Goal: Task Accomplishment & Management: Use online tool/utility

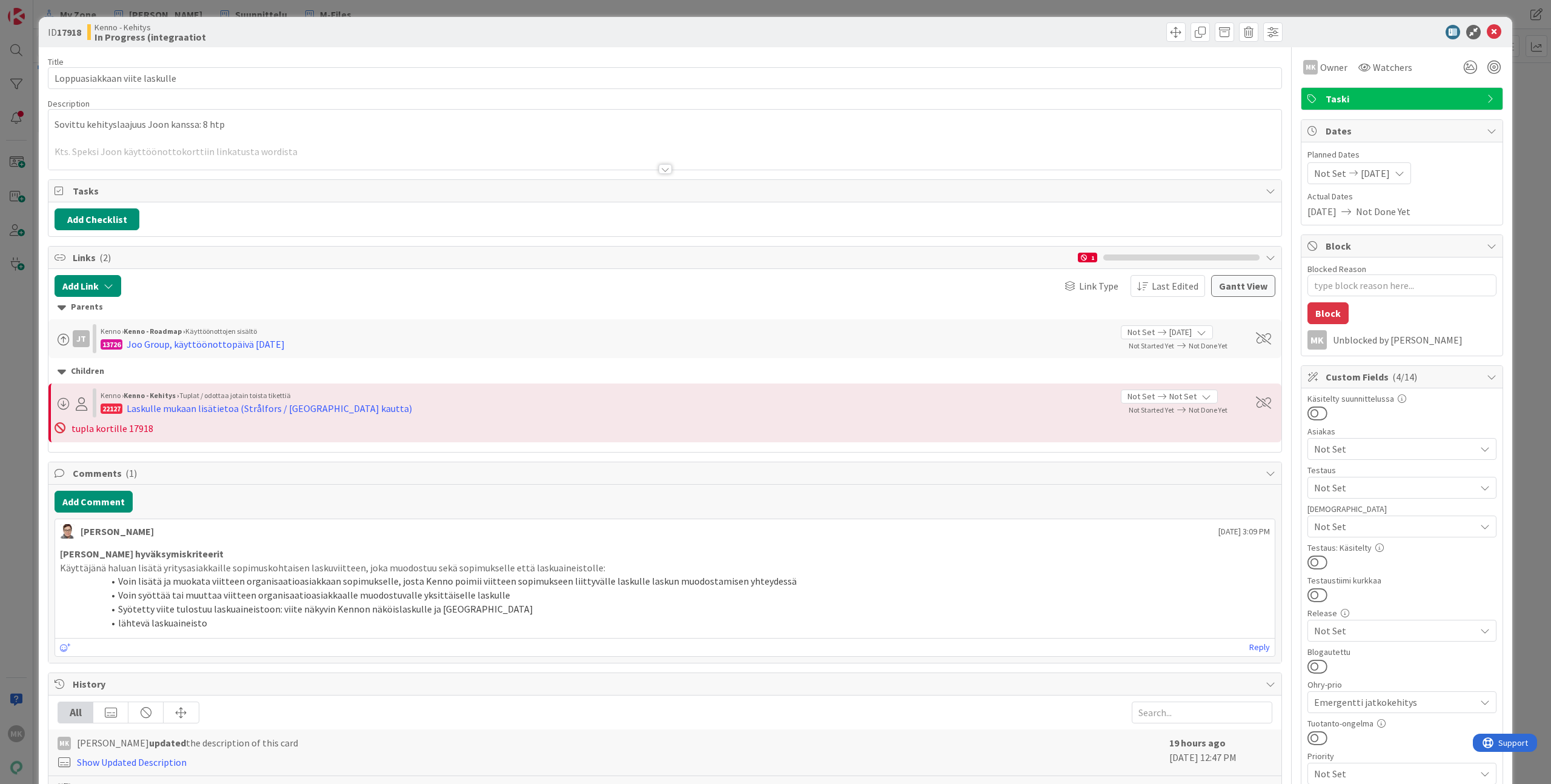
click at [337, 174] on div "Title 29 / 128 Loppuasiakkaan viite laskulle Description Sovittu kehityslaajuus…" at bounding box center [665, 697] width 1234 height 1299
click at [337, 156] on div at bounding box center [665, 154] width 1233 height 31
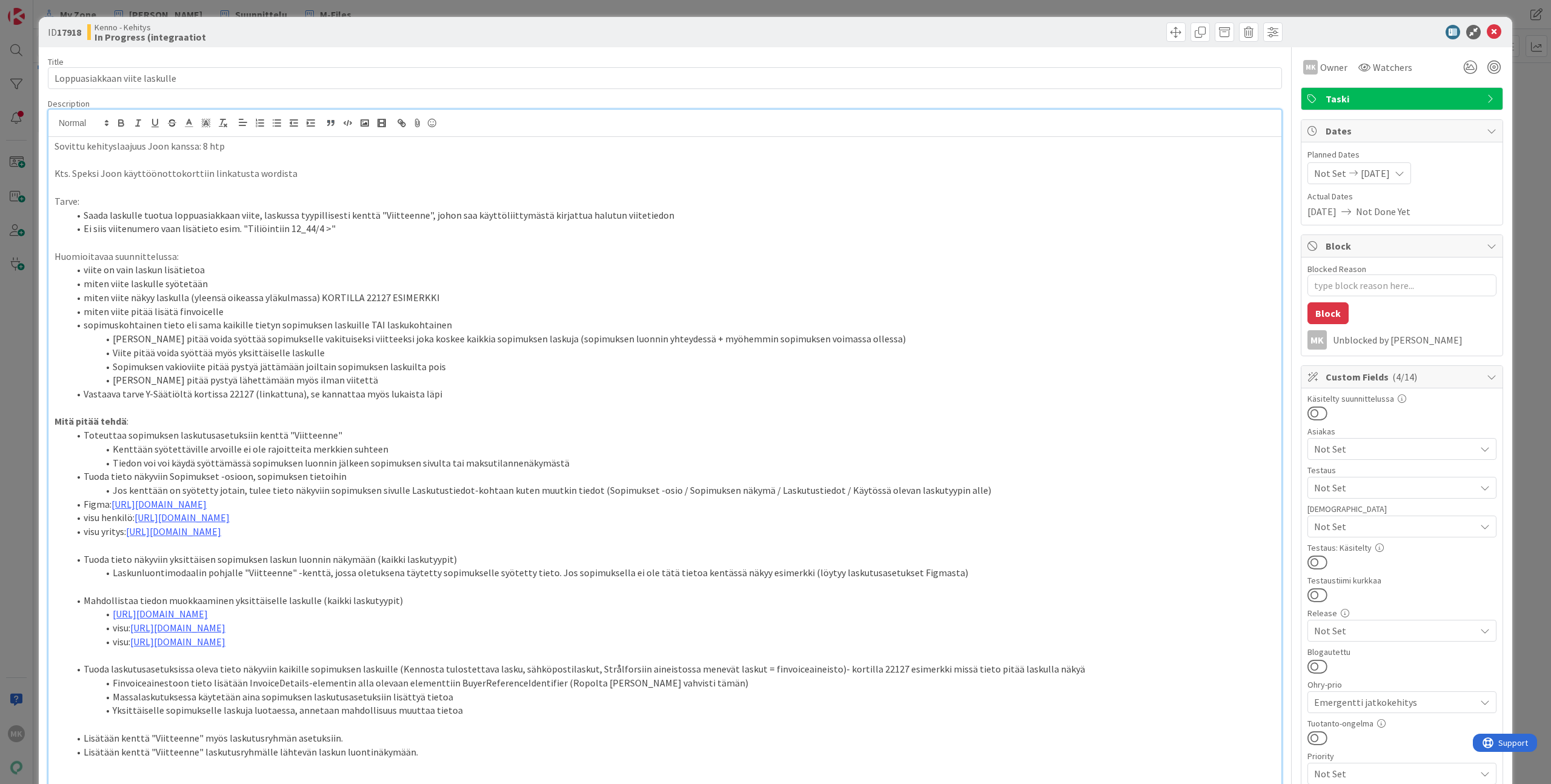
type textarea "x"
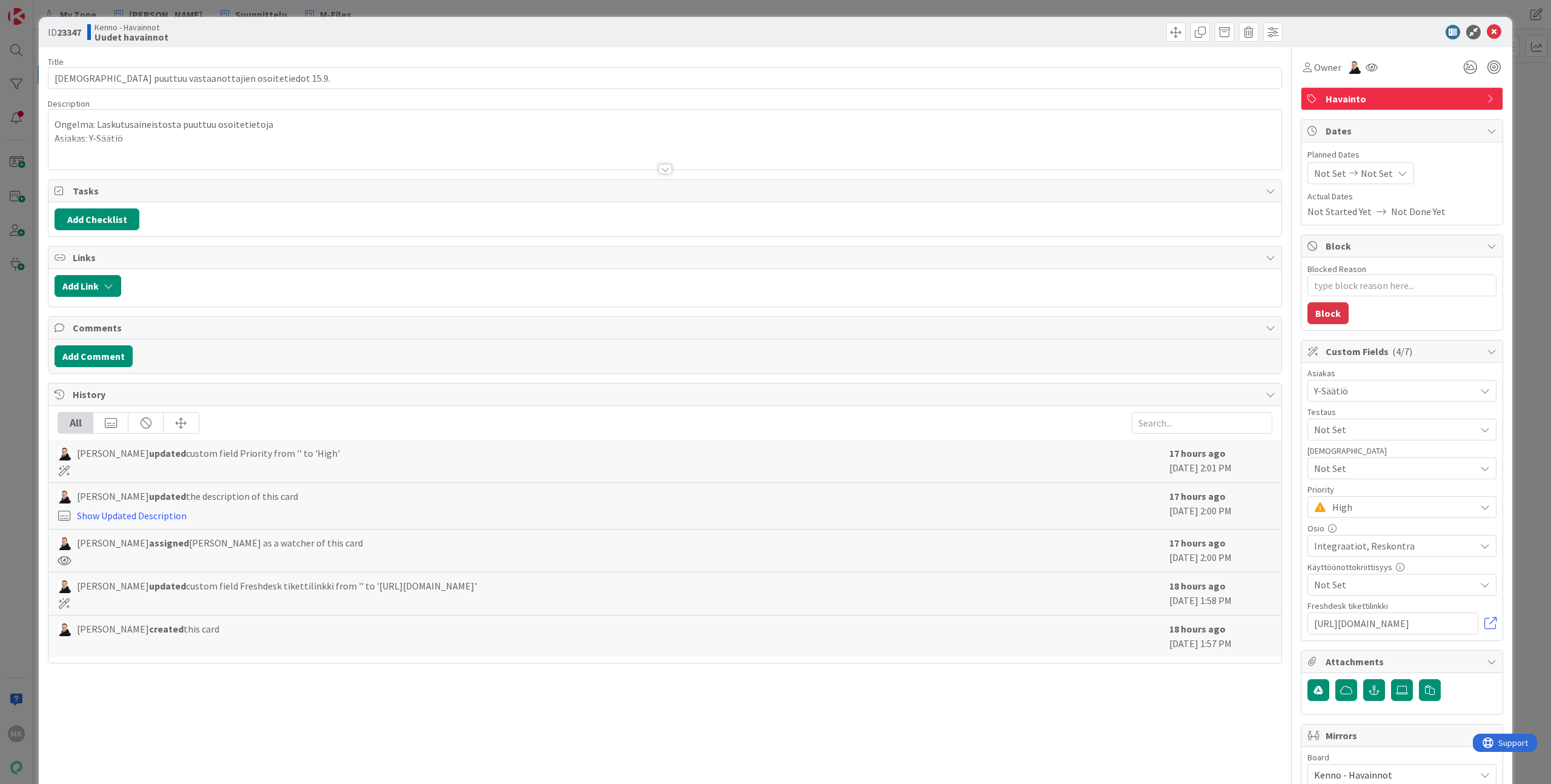
click at [667, 168] on div at bounding box center [665, 154] width 1233 height 31
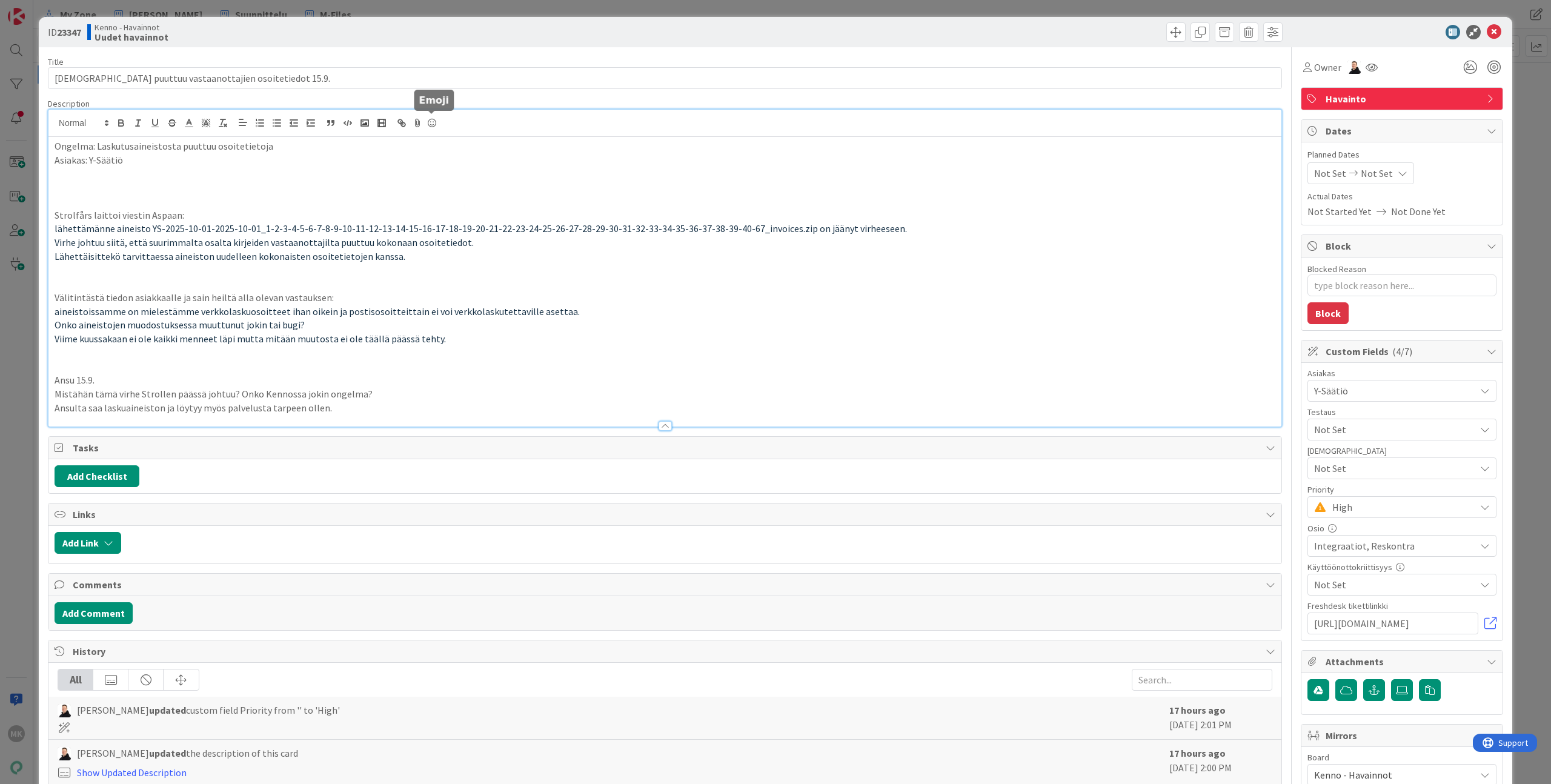
type textarea "x"
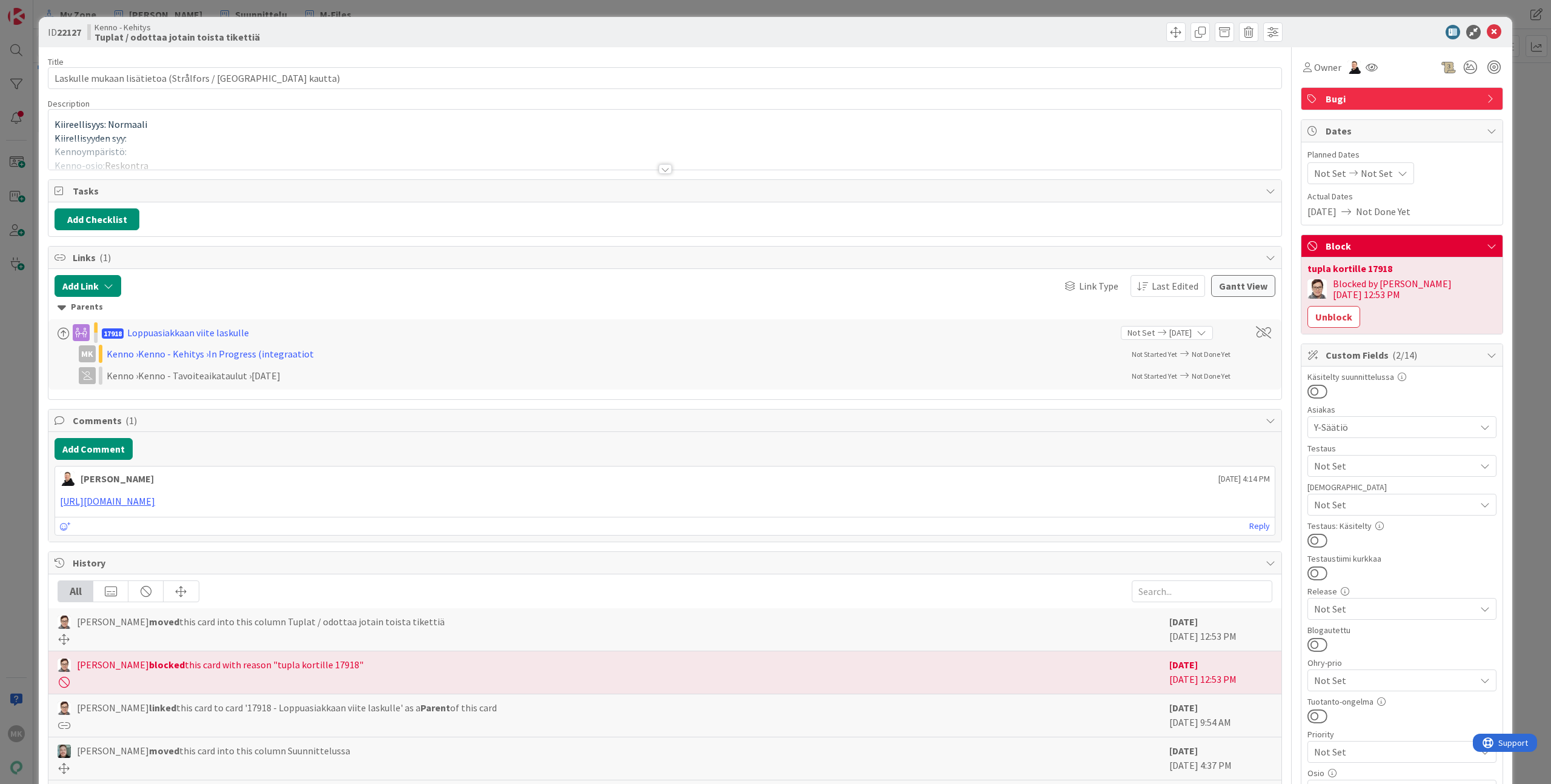
click at [429, 124] on p "Kiireellisyys: Normaali" at bounding box center [665, 124] width 1221 height 14
